Goal: Task Accomplishment & Management: Manage account settings

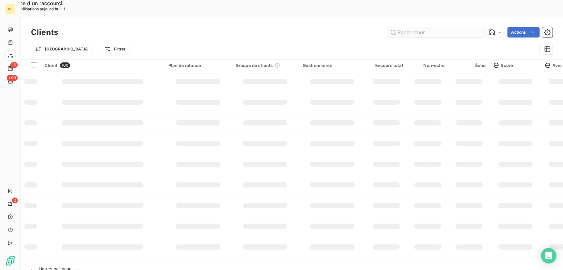
click at [415, 27] on input "text" at bounding box center [436, 32] width 97 height 10
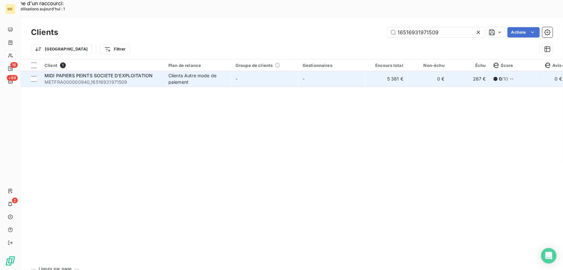
type input "16516931971509"
click at [215, 72] on div "Clients Autre mode de paiement" at bounding box center [198, 78] width 59 height 13
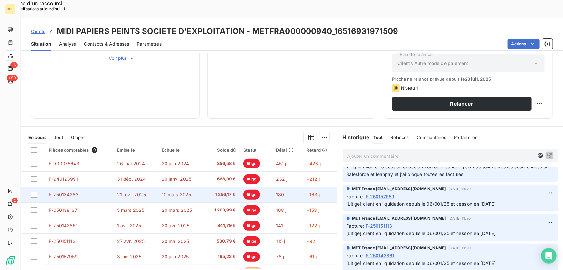
click at [165, 191] on span "10 mars 2025" at bounding box center [177, 193] width 30 height 5
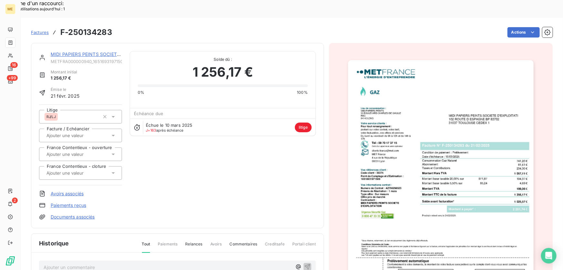
click at [456, 188] on img "button" at bounding box center [441, 191] width 186 height 263
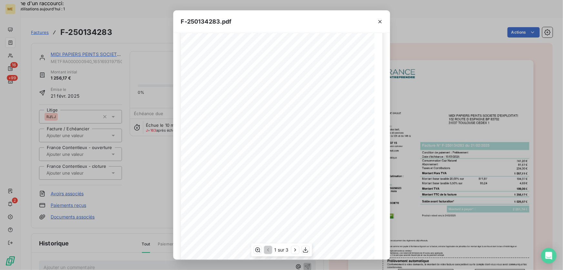
scroll to position [63, 0]
click at [294, 251] on icon "button" at bounding box center [295, 249] width 2 height 3
click at [379, 21] on icon "button" at bounding box center [380, 21] width 6 height 6
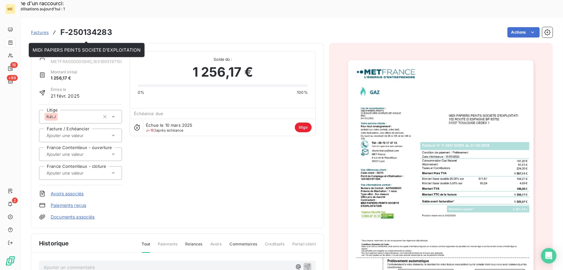
click at [75, 51] on link "MIDI PAPIERS PEINTS SOCIETE D'EXPLOITATION" at bounding box center [105, 53] width 108 height 5
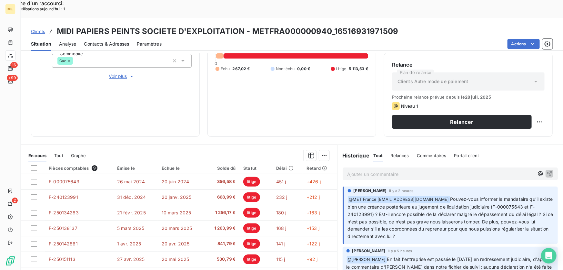
scroll to position [87, 0]
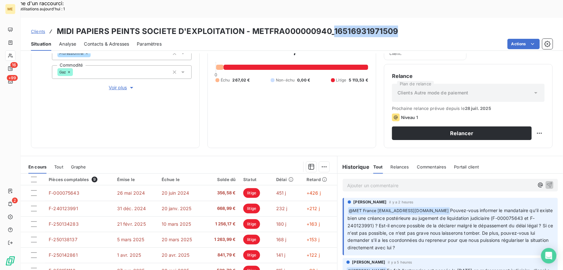
drag, startPoint x: 397, startPoint y: 12, endPoint x: 332, endPoint y: 13, distance: 64.3
click at [332, 26] on div "Clients MIDI PAPIERS PEINTS SOCIETE D'EXPLOITATION - METFRA000000940_1651693197…" at bounding box center [292, 32] width 543 height 12
copy h3 "16516931971509"
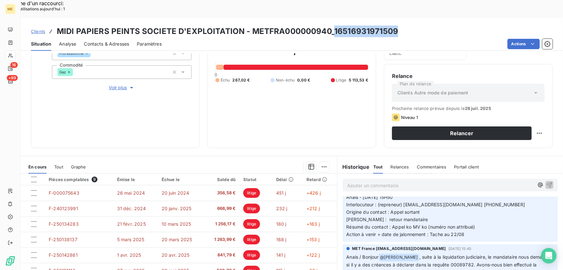
scroll to position [176, 0]
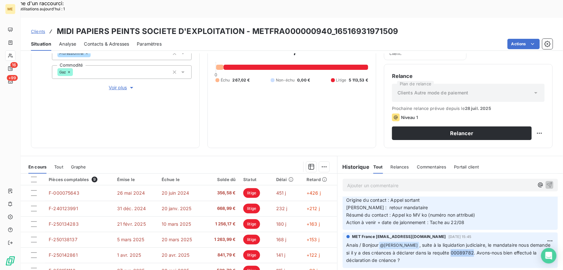
drag, startPoint x: 471, startPoint y: 242, endPoint x: 450, endPoint y: 243, distance: 20.7
click at [450, 243] on span ", suite à la liquidation judiciaire, le mandataire nous demande si il y a des c…" at bounding box center [450, 252] width 206 height 21
copy span "00089782"
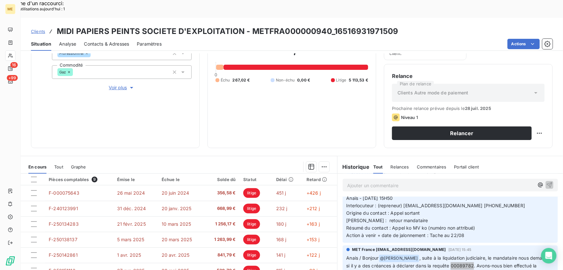
scroll to position [147, 0]
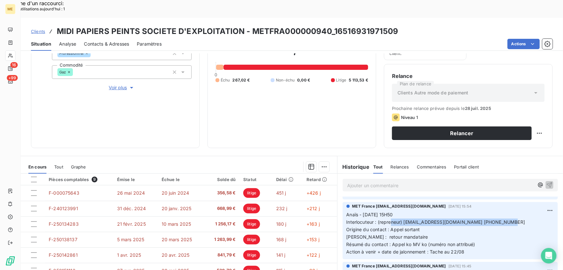
drag, startPoint x: 376, startPoint y: 204, endPoint x: 489, endPoint y: 203, distance: 113.3
click at [489, 211] on p "Anaïs - [DATE] 15H50 Interlocuteur : (repreneur) [EMAIL_ADDRESS][DOMAIN_NAME] […" at bounding box center [451, 233] width 208 height 44
copy span "(repreneur) [EMAIL_ADDRESS][DOMAIN_NAME] 0612337796"
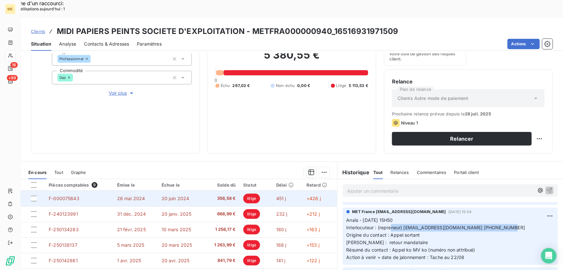
scroll to position [116, 0]
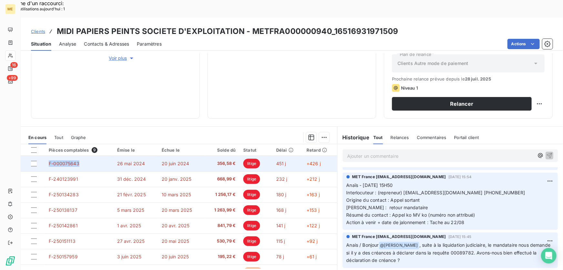
copy span "F-000075643"
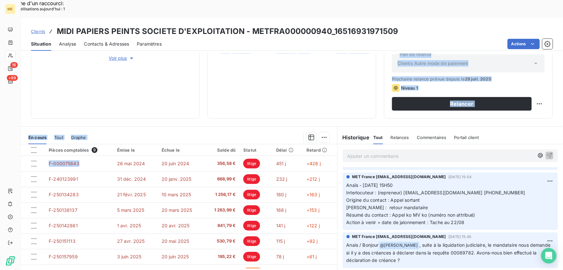
drag, startPoint x: 79, startPoint y: 145, endPoint x: 67, endPoint y: 95, distance: 50.8
click at [67, 95] on div "Informations client Gestionnaires Aucun Propriétés Client Méthode de paiement B…" at bounding box center [292, 170] width 543 height 234
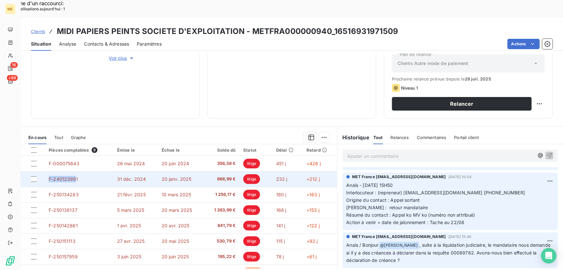
drag, startPoint x: 76, startPoint y: 161, endPoint x: 48, endPoint y: 162, distance: 27.8
click at [48, 171] on td "F-240123991" at bounding box center [79, 178] width 68 height 15
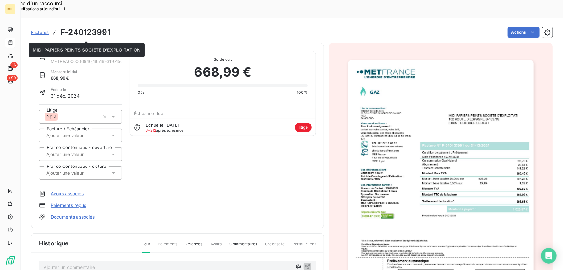
click at [82, 51] on link "MIDI PAPIERS PEINTS SOCIETE D'EXPLOITATION" at bounding box center [105, 53] width 108 height 5
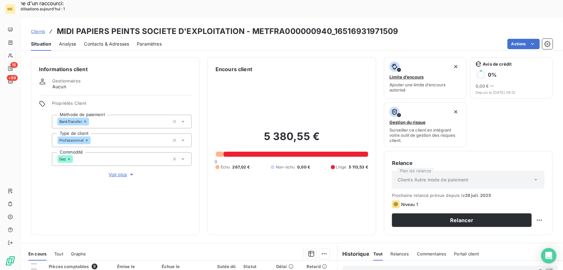
scroll to position [88, 0]
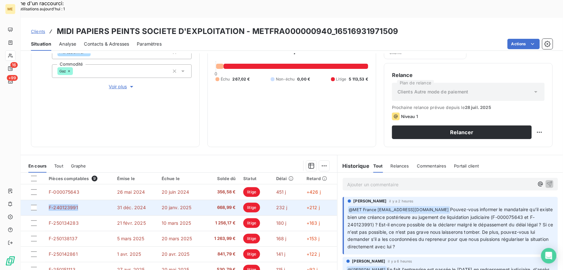
copy span "F-240123991"
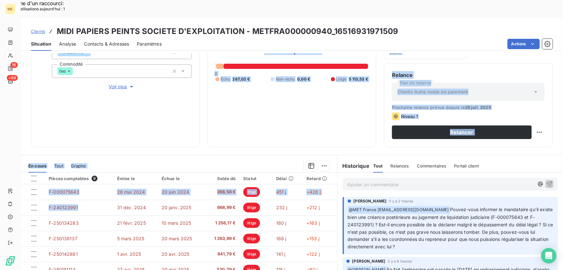
drag, startPoint x: 80, startPoint y: 187, endPoint x: 63, endPoint y: 128, distance: 61.7
click at [63, 128] on div "Informations client Gestionnaires Aucun Propriétés Client Méthode de paiement B…" at bounding box center [292, 170] width 543 height 234
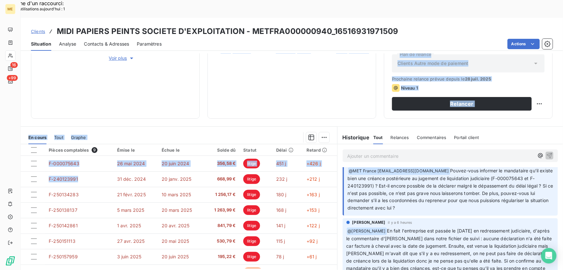
scroll to position [0, 0]
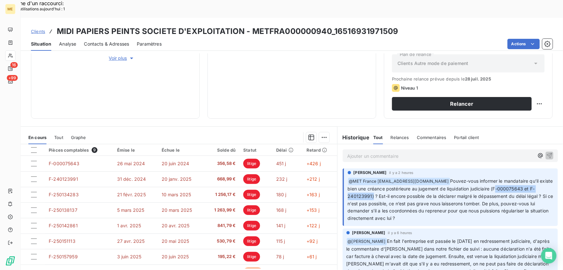
drag, startPoint x: 506, startPoint y: 170, endPoint x: 374, endPoint y: 179, distance: 133.0
click at [374, 179] on span "Pouvez-vous informer le mandataire qu’il existe bien une créance postérieure au…" at bounding box center [451, 199] width 207 height 43
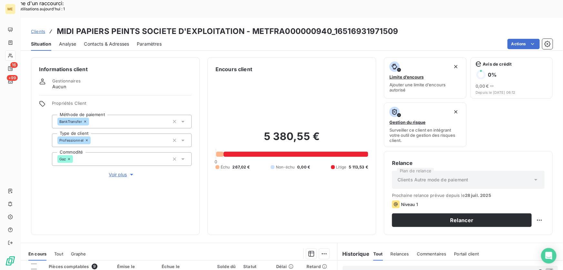
scroll to position [116, 0]
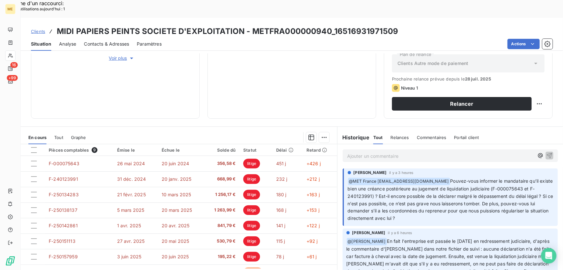
click at [486, 178] on span "Pouvez-vous informer le mandataire qu’il existe bien une créance postérieure au…" at bounding box center [451, 199] width 207 height 43
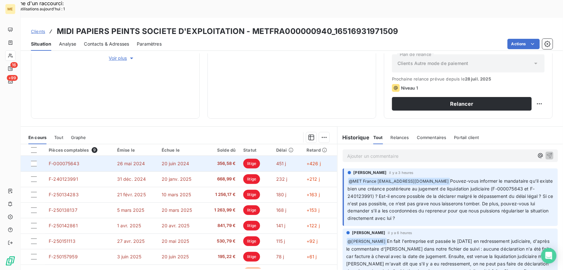
click at [102, 156] on td "F-000075643" at bounding box center [79, 163] width 68 height 15
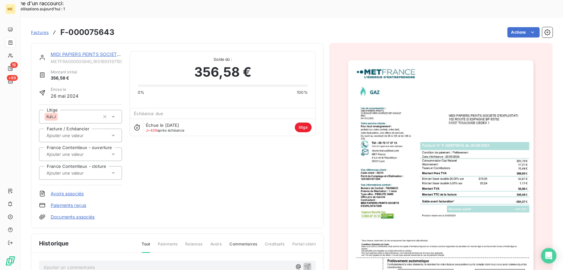
click at [455, 183] on img "button" at bounding box center [441, 191] width 186 height 263
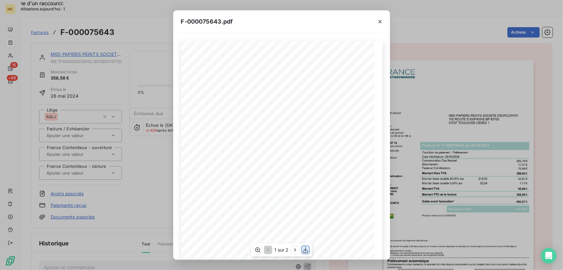
click at [308, 249] on icon "button" at bounding box center [306, 249] width 6 height 6
click at [330, 23] on div "F-000075643.pdf" at bounding box center [281, 21] width 217 height 23
click at [381, 22] on icon "button" at bounding box center [380, 21] width 6 height 6
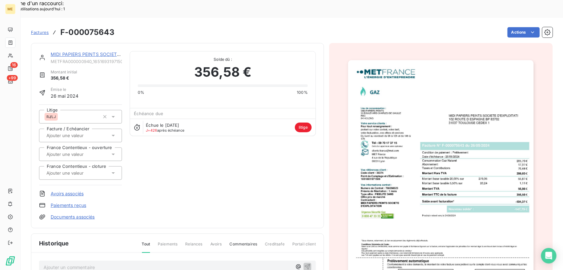
click at [76, 51] on link "MIDI PAPIERS PEINTS SOCIETE D'EXPLOITATION" at bounding box center [105, 53] width 108 height 5
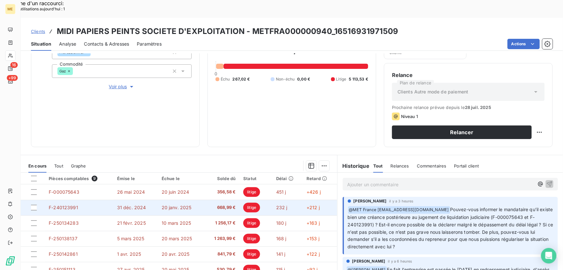
click at [199, 200] on td "20 janv. 2025" at bounding box center [181, 207] width 46 height 15
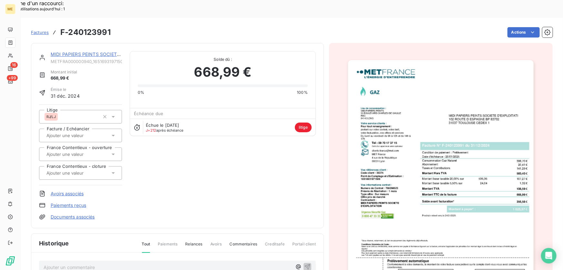
click at [465, 217] on img "button" at bounding box center [441, 191] width 186 height 263
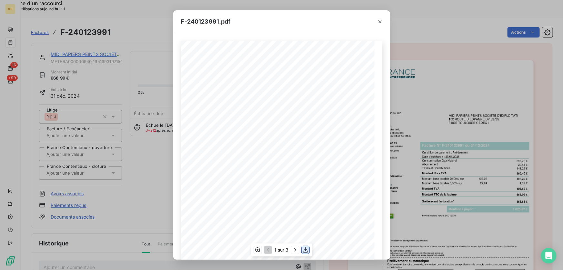
click at [306, 249] on icon "button" at bounding box center [306, 249] width 6 height 6
click at [377, 23] on icon "button" at bounding box center [380, 21] width 6 height 6
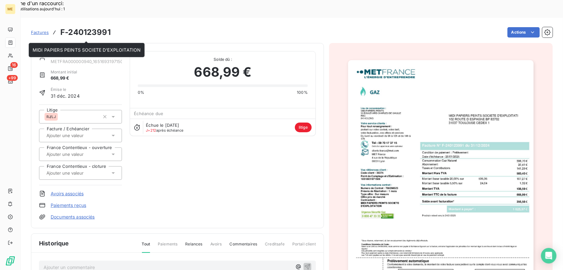
click at [94, 51] on link "MIDI PAPIERS PEINTS SOCIETE D'EXPLOITATION" at bounding box center [105, 53] width 108 height 5
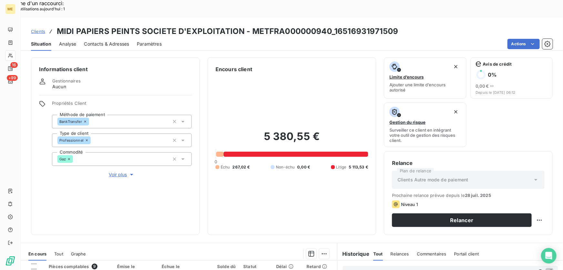
scroll to position [116, 0]
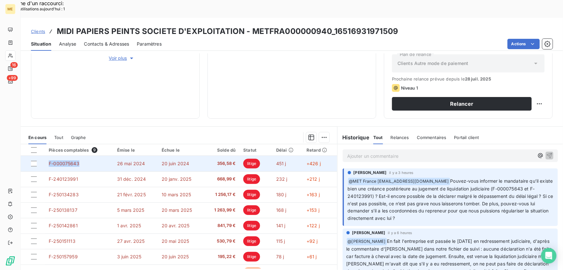
copy span "F-000075643"
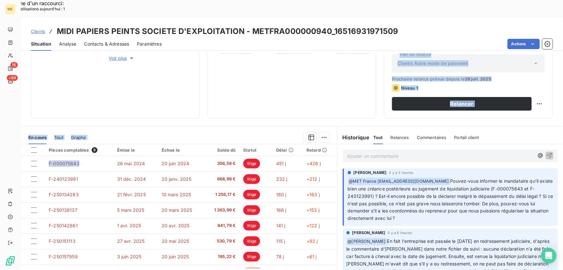
drag, startPoint x: 81, startPoint y: 145, endPoint x: 68, endPoint y: 87, distance: 59.2
click at [67, 88] on div "Informations client Gestionnaires Aucun Propriétés Client Méthode de paiement B…" at bounding box center [292, 170] width 543 height 234
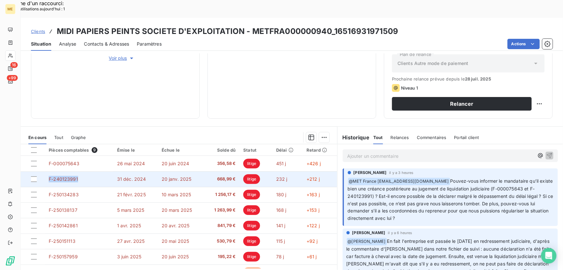
copy span "F-240123991"
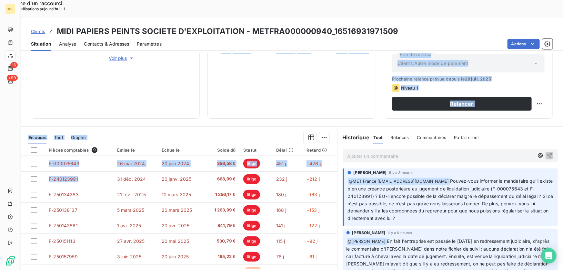
drag, startPoint x: 80, startPoint y: 159, endPoint x: 56, endPoint y: 99, distance: 64.7
click at [56, 99] on div "Informations client Gestionnaires Aucun Propriétés Client Méthode de paiement B…" at bounding box center [292, 170] width 543 height 234
click at [399, 152] on p "Ajouter un commentaire ﻿" at bounding box center [440, 156] width 187 height 8
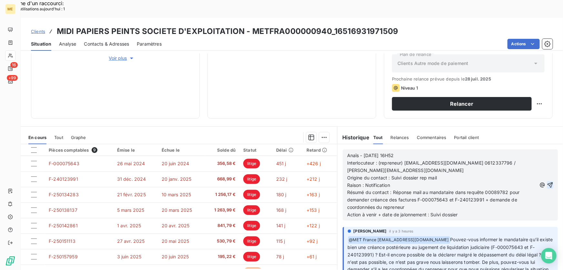
click at [548, 182] on icon "button" at bounding box center [550, 184] width 5 height 5
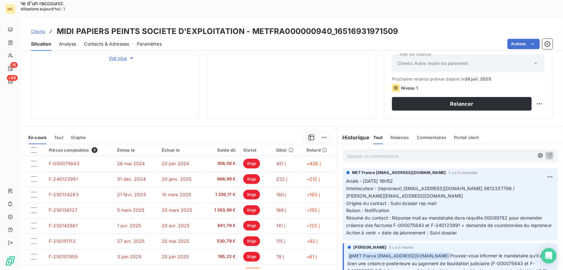
click at [420, 152] on p "Ajouter un commentaire ﻿" at bounding box center [440, 156] width 187 height 8
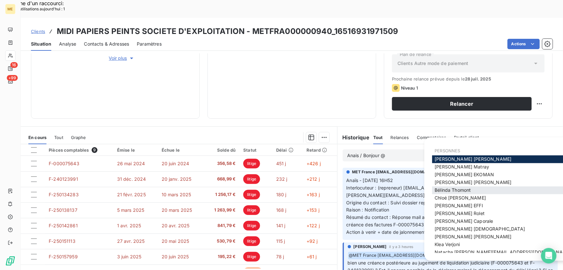
click at [458, 188] on span "[PERSON_NAME]" at bounding box center [453, 189] width 36 height 5
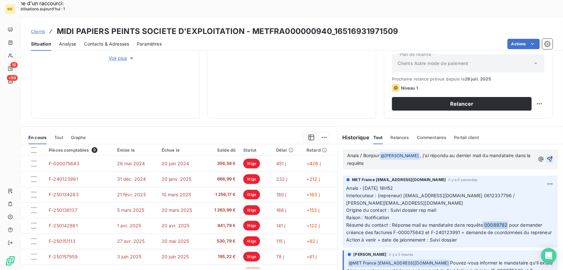
drag, startPoint x: 502, startPoint y: 200, endPoint x: 481, endPoint y: 199, distance: 21.0
click at [481, 222] on span "Résumé du contact : Réponse mail au mandataire dans requête 00089782 pour deman…" at bounding box center [450, 228] width 206 height 13
copy span "00089782"
drag, startPoint x: 368, startPoint y: 145, endPoint x: 374, endPoint y: 146, distance: 5.8
click at [368, 152] on p "Anais / Bonjour @ [PERSON_NAME] ﻿ , j'ai répondu au dernier mail du mandataire …" at bounding box center [441, 159] width 188 height 15
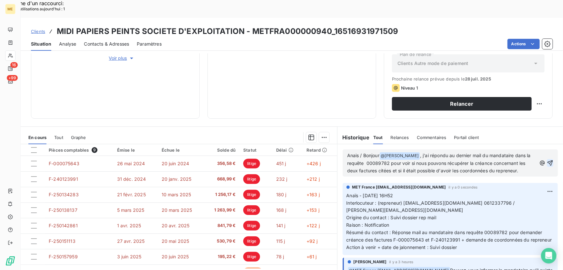
click at [548, 160] on icon "button" at bounding box center [550, 162] width 5 height 5
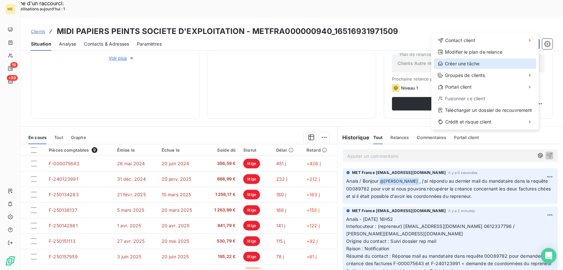
click at [473, 63] on div "Créer une tâche" at bounding box center [485, 63] width 102 height 10
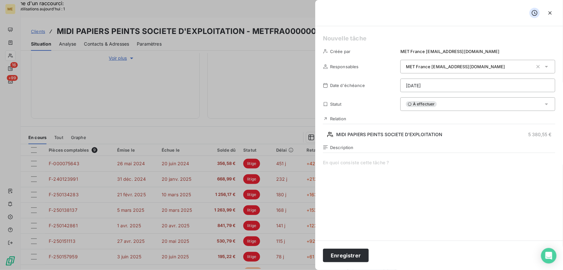
click at [355, 38] on h5 at bounding box center [439, 38] width 232 height 9
click at [378, 167] on span at bounding box center [439, 221] width 232 height 124
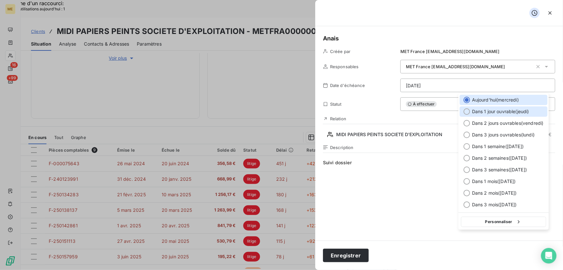
click at [477, 112] on span "Dans 1 jour ouvrable ( [DATE] )" at bounding box center [500, 111] width 57 height 6
type input "[DATE]"
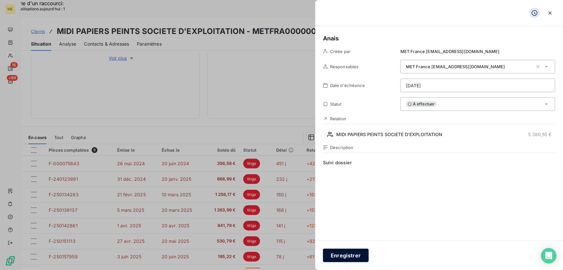
click at [341, 254] on button "Enregistrer" at bounding box center [346, 255] width 46 height 14
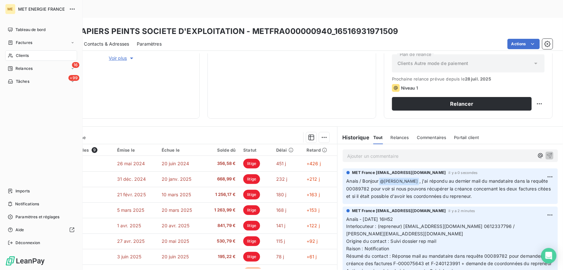
click at [21, 54] on span "Clients" at bounding box center [22, 56] width 13 height 6
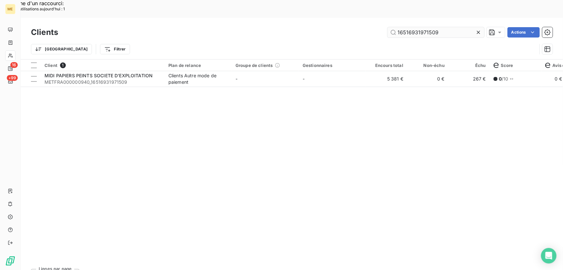
click at [434, 27] on input "16516931971509" at bounding box center [436, 32] width 97 height 10
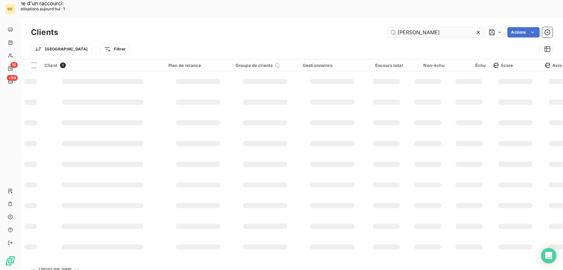
click at [426, 27] on input "[PERSON_NAME]" at bounding box center [436, 32] width 97 height 10
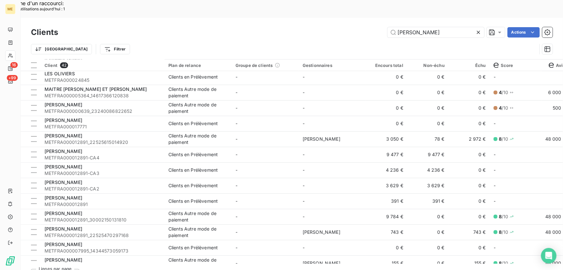
scroll to position [235, 0]
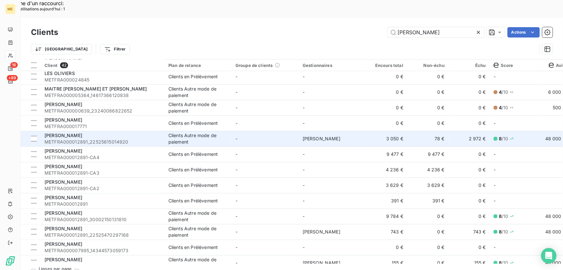
type input "[PERSON_NAME]"
click at [278, 131] on td "-" at bounding box center [265, 138] width 67 height 15
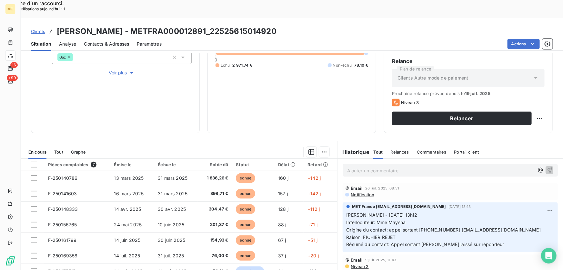
scroll to position [116, 0]
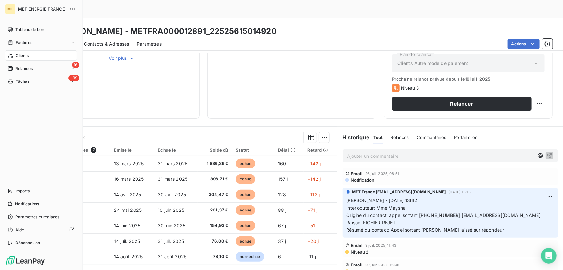
click at [26, 52] on div "Clients" at bounding box center [41, 55] width 72 height 10
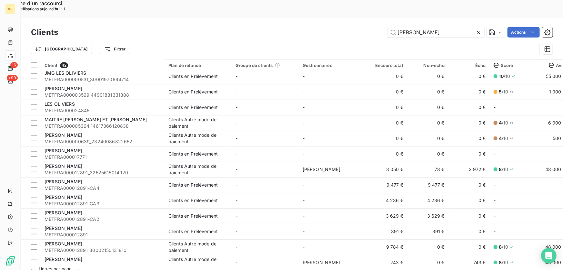
scroll to position [205, 0]
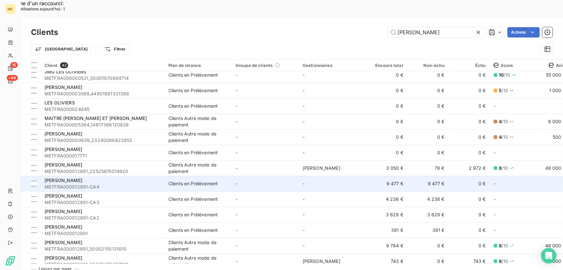
click at [256, 176] on td "-" at bounding box center [265, 183] width 67 height 15
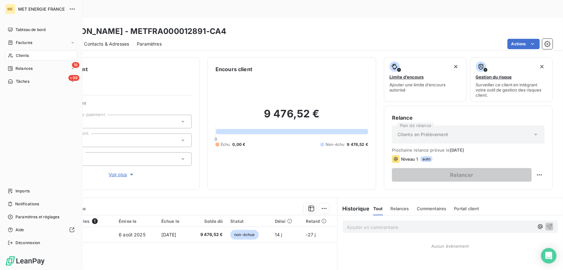
click at [22, 55] on span "Clients" at bounding box center [22, 56] width 13 height 6
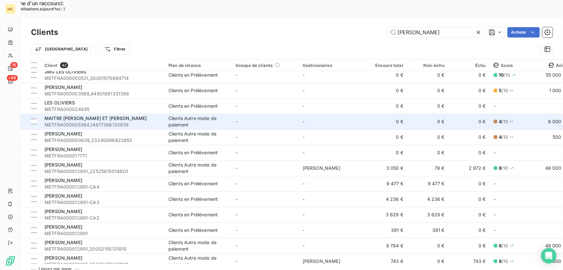
scroll to position [264, 0]
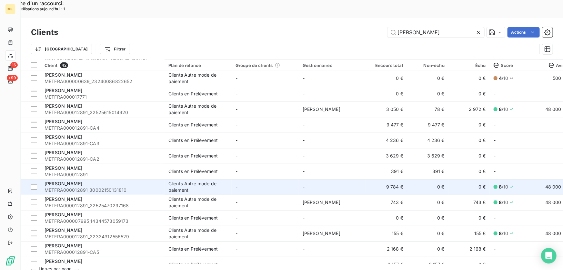
click at [355, 179] on td "-" at bounding box center [332, 186] width 67 height 15
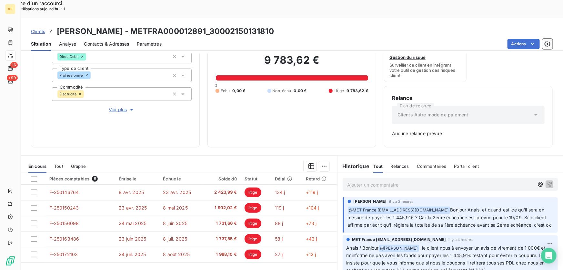
scroll to position [88, 0]
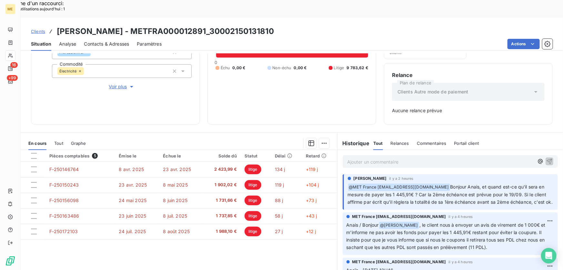
click at [386, 158] on p "Ajouter un commentaire ﻿" at bounding box center [440, 162] width 187 height 8
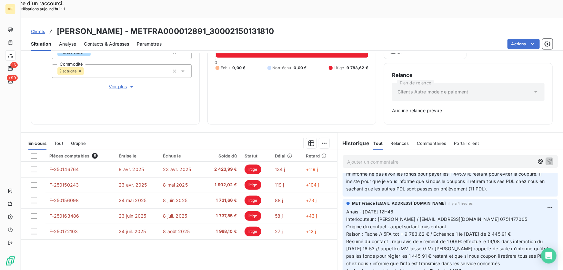
scroll to position [29, 0]
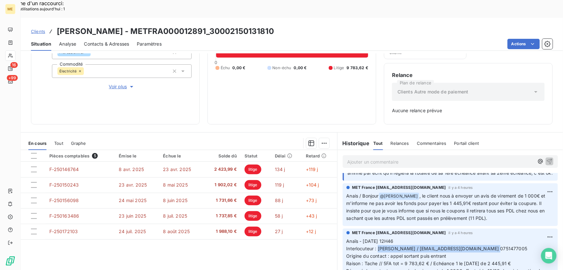
drag, startPoint x: 376, startPoint y: 236, endPoint x: 489, endPoint y: 236, distance: 113.3
click at [489, 237] on p "Anaïs - [DATE] 12H46 Interlocuteur : [PERSON_NAME] / [EMAIL_ADDRESS][DOMAIN_NAM…" at bounding box center [451, 270] width 208 height 67
copy span "[PERSON_NAME] / [EMAIL_ADDRESS][DOMAIN_NAME] 0751477005"
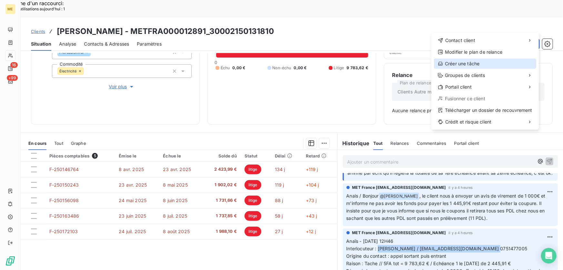
click at [465, 63] on div "Créer une tâche" at bounding box center [485, 63] width 102 height 10
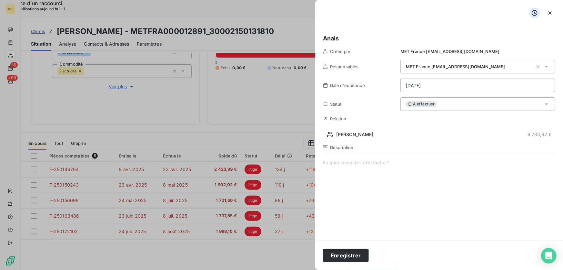
click at [339, 160] on span at bounding box center [439, 221] width 232 height 124
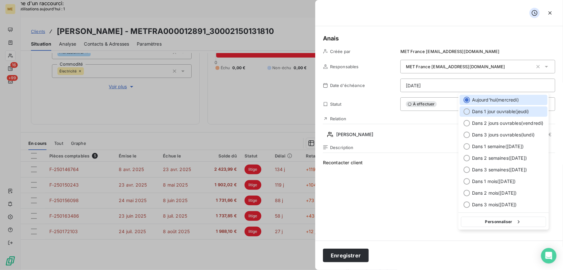
click at [530, 111] on span "Dans 1 jour ouvrable ( [DATE] )" at bounding box center [500, 111] width 57 height 6
type input "[DATE]"
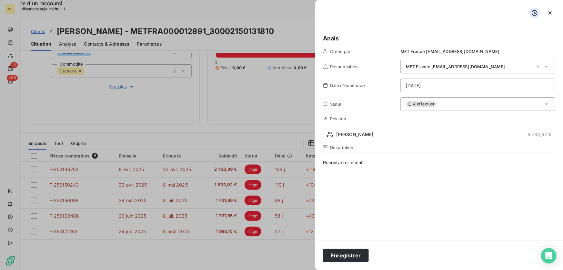
click at [368, 35] on h5 "Anais" at bounding box center [439, 38] width 232 height 9
click at [344, 250] on button "Enregistrer" at bounding box center [346, 255] width 46 height 14
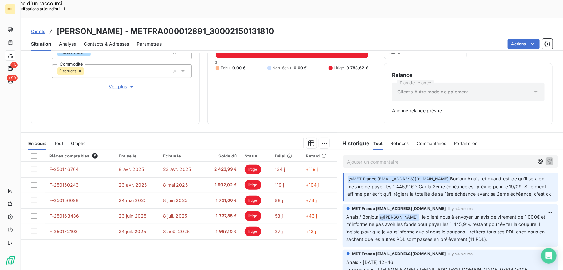
scroll to position [0, 0]
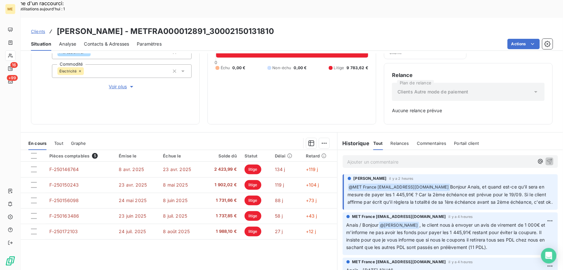
click at [364, 158] on p "Ajouter un commentaire ﻿" at bounding box center [440, 162] width 187 height 8
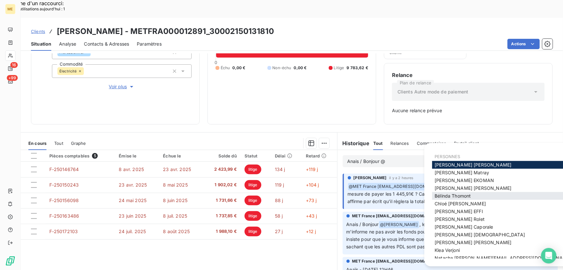
click at [453, 193] on span "[PERSON_NAME]" at bounding box center [453, 195] width 36 height 5
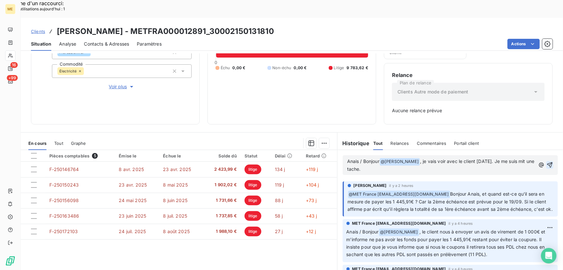
click at [547, 162] on icon "button" at bounding box center [549, 164] width 5 height 5
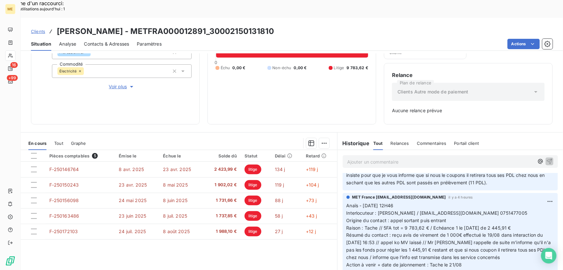
scroll to position [117, 0]
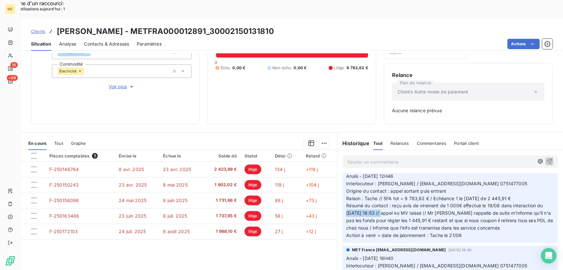
drag, startPoint x: 383, startPoint y: 209, endPoint x: 344, endPoint y: 208, distance: 38.8
click at [347, 208] on span "Résumé du contact : reçu avis de virement de 1 000€ effectué le 19/08 dans inte…" at bounding box center [451, 216] width 208 height 28
copy span "[DATE] 16:53"
